Goal: Find specific page/section: Find specific page/section

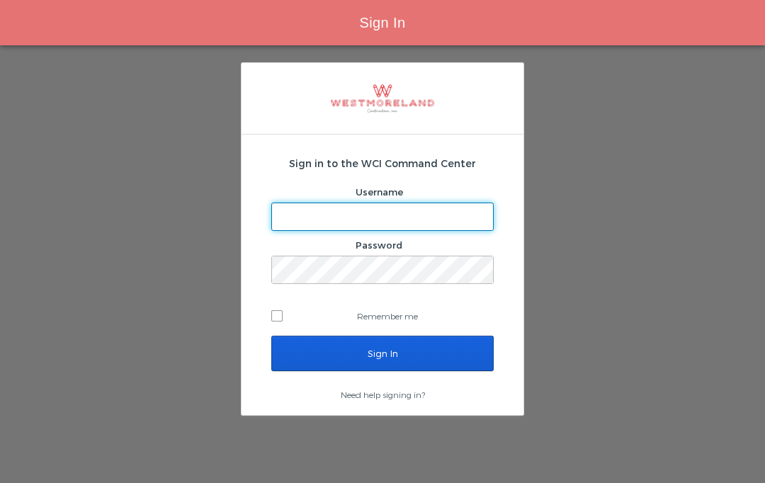
click at [401, 362] on input "Sign In" at bounding box center [382, 353] width 222 height 35
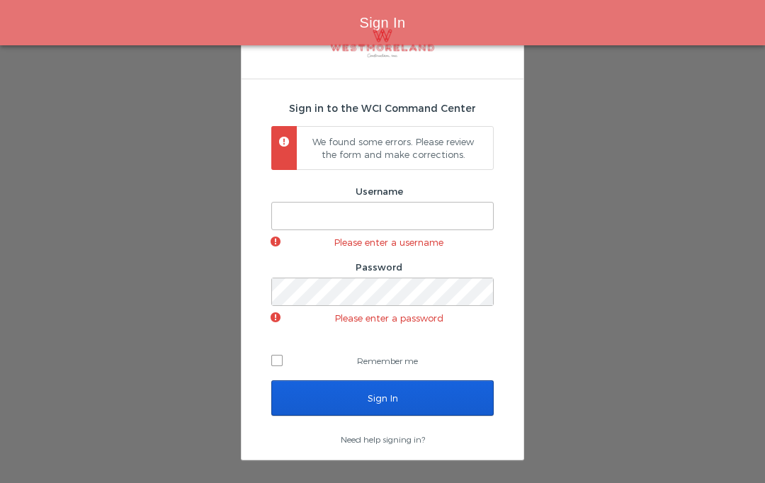
scroll to position [59, 0]
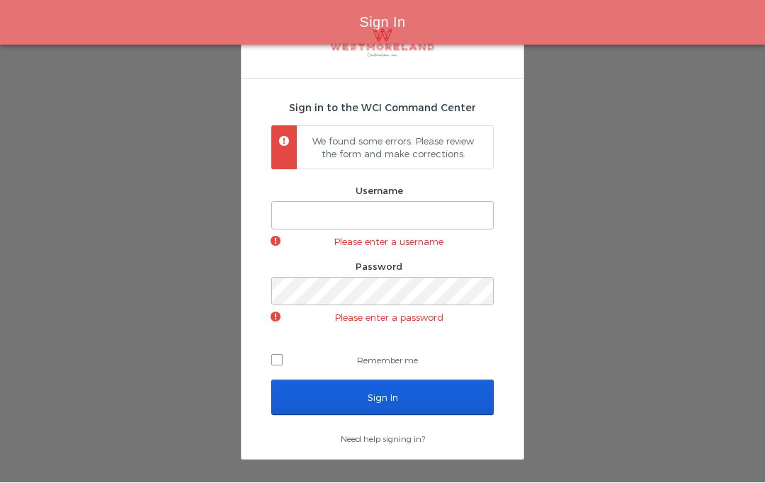
click at [391, 211] on input "Username" at bounding box center [382, 215] width 221 height 27
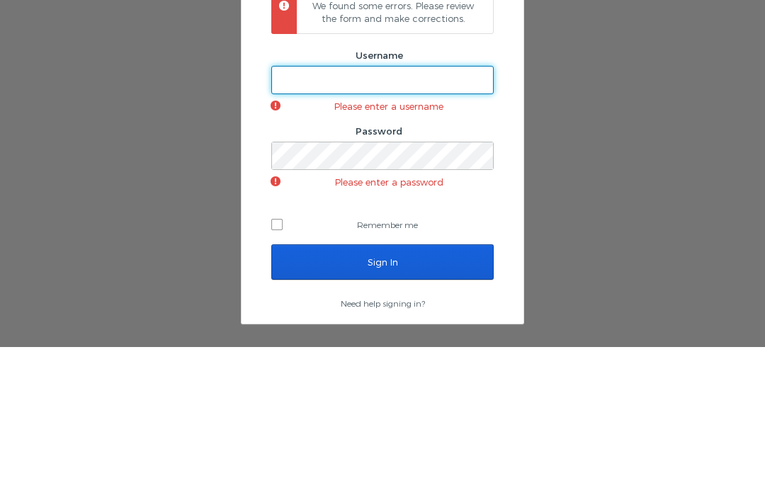
type input "[EMAIL_ADDRESS][PERSON_NAME][DOMAIN_NAME]"
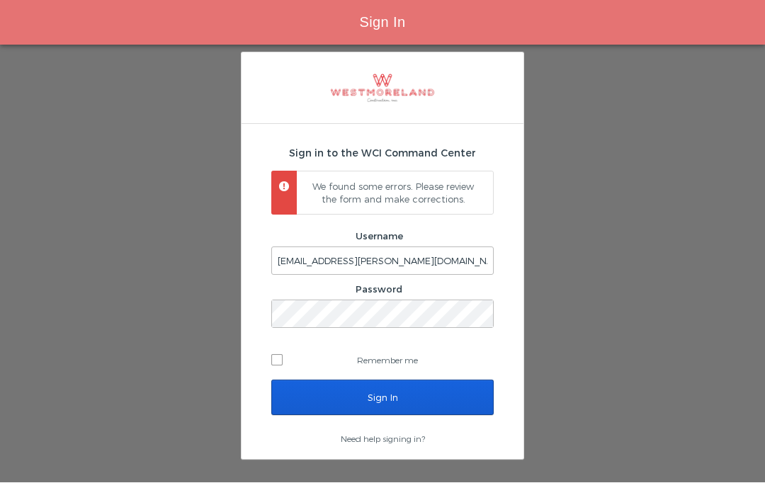
click at [430, 380] on input "Sign In" at bounding box center [382, 397] width 222 height 35
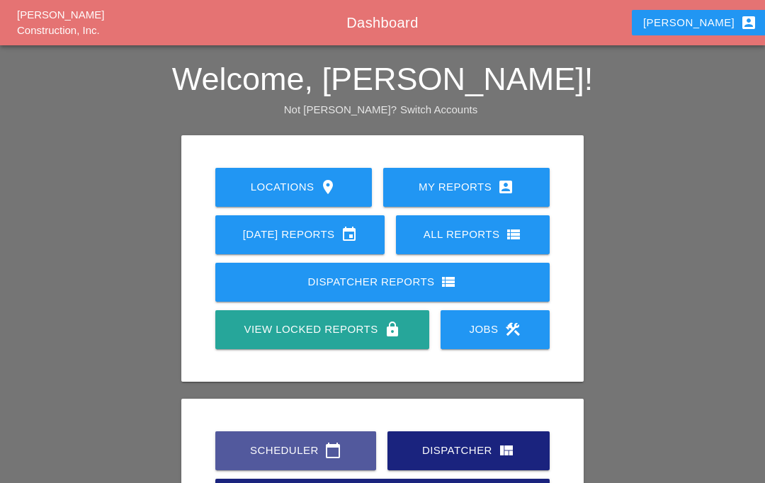
click at [314, 455] on div "Scheduler calendar_today" at bounding box center [295, 450] width 115 height 17
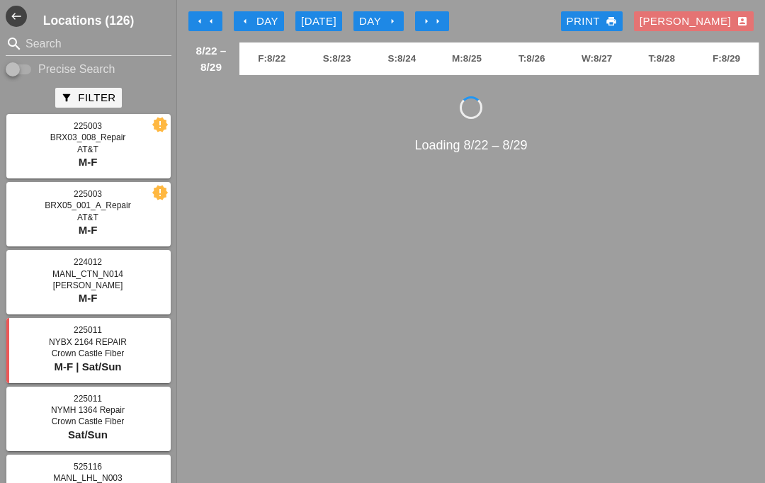
click at [265, 13] on button "arrow_left Day" at bounding box center [259, 21] width 50 height 20
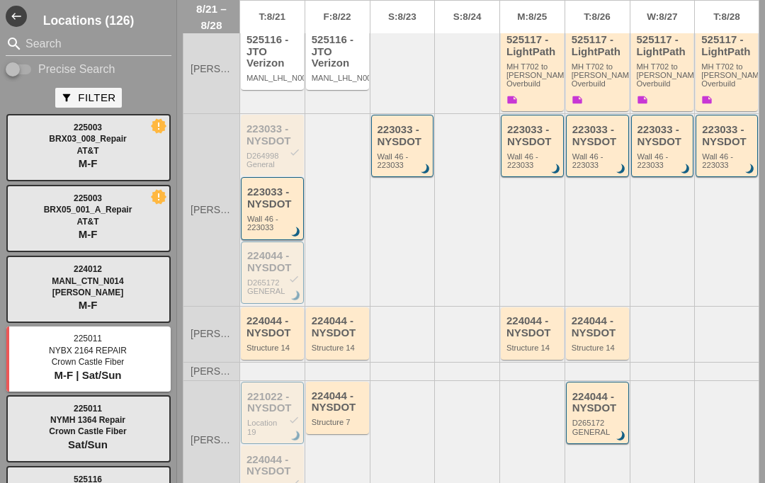
scroll to position [582, 0]
click at [279, 200] on div "223033 - NYSDOT Wall 46 - 223033 brightness_3" at bounding box center [273, 207] width 52 height 45
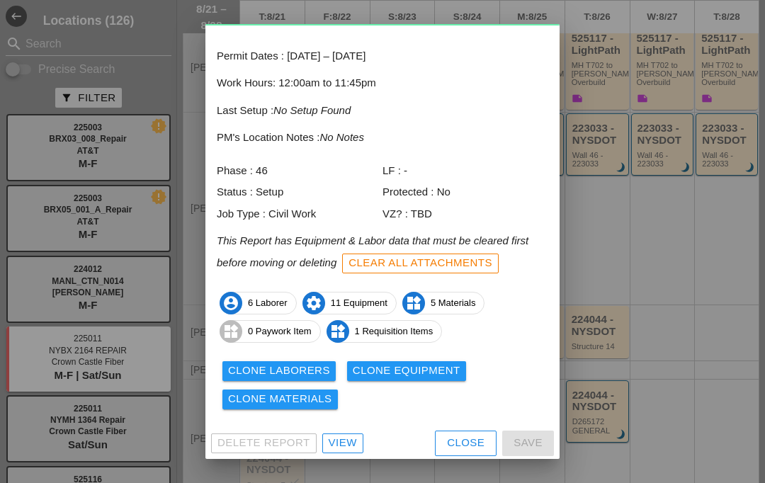
scroll to position [57, 0]
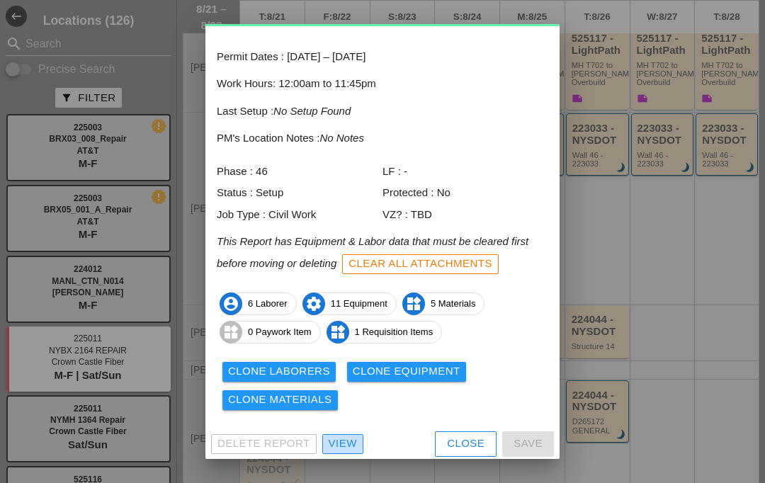
click at [340, 434] on link "View" at bounding box center [342, 444] width 41 height 20
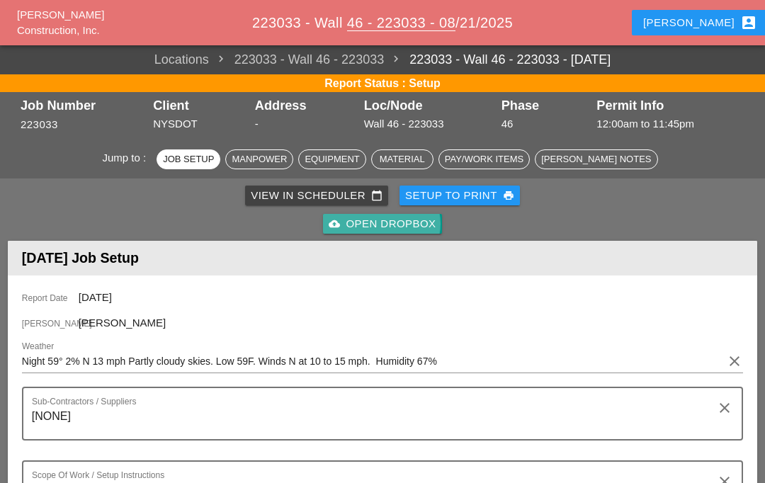
click at [400, 224] on div "cloud_upload Open Dropbox" at bounding box center [381, 224] width 107 height 16
